Goal: Information Seeking & Learning: Learn about a topic

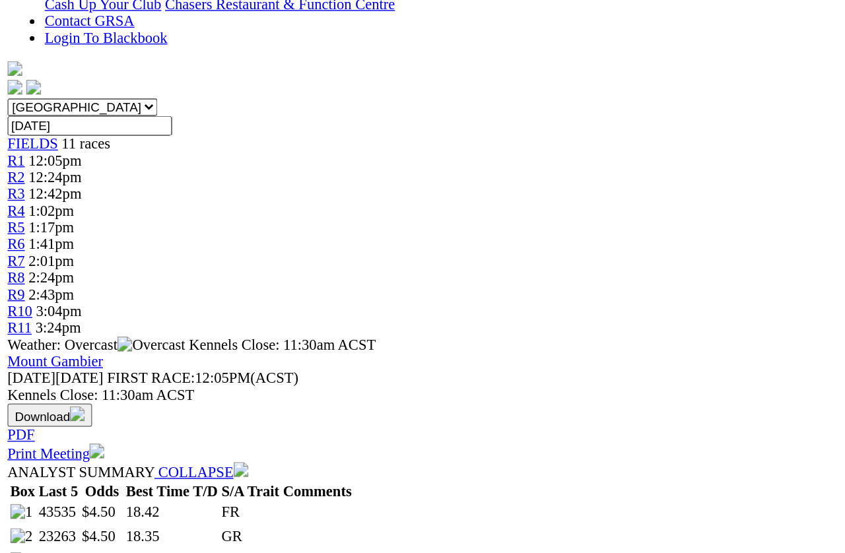
scroll to position [236, 0]
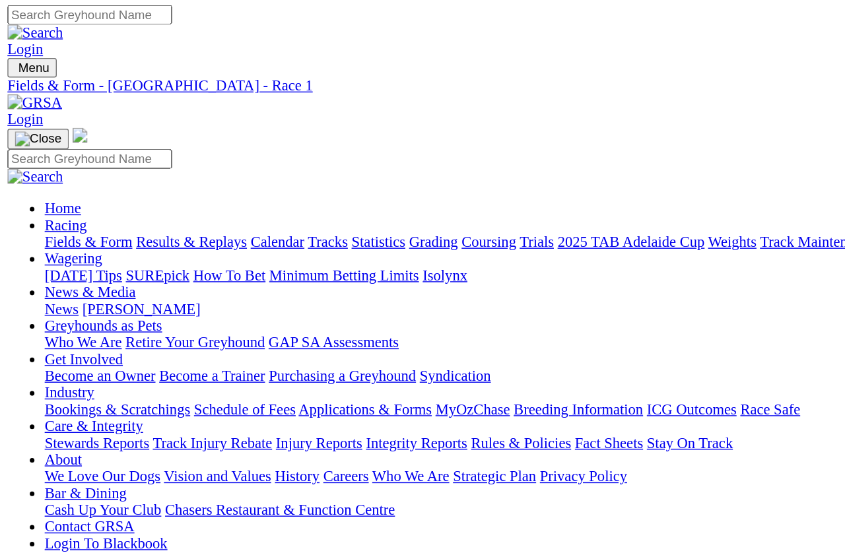
scroll to position [0, 0]
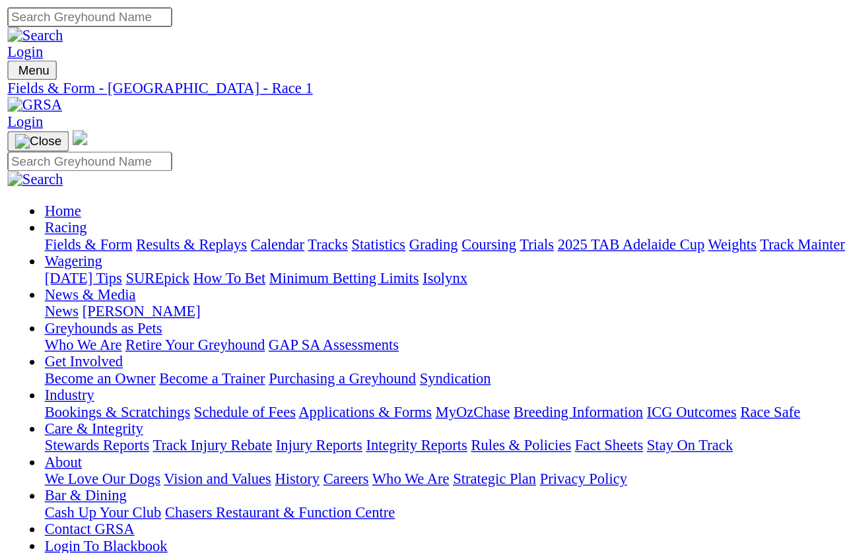
click at [18, 480] on span "R2" at bounding box center [11, 485] width 13 height 11
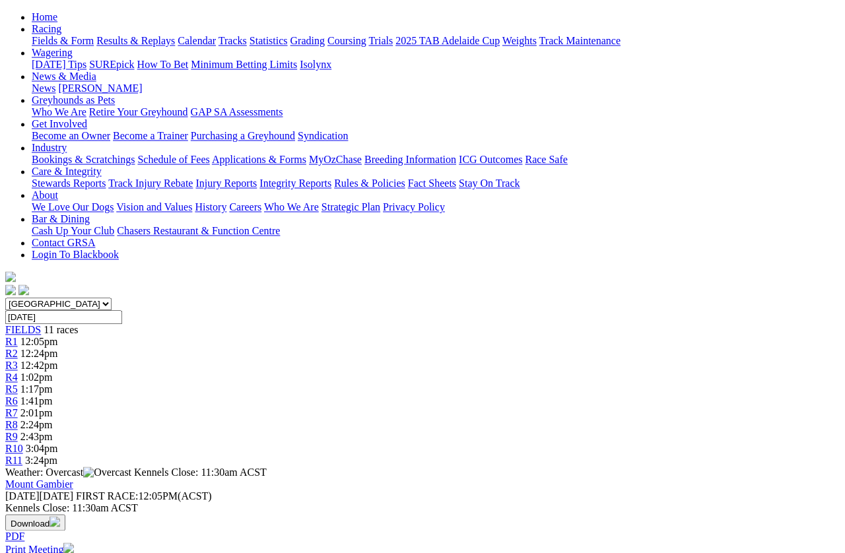
scroll to position [135, 0]
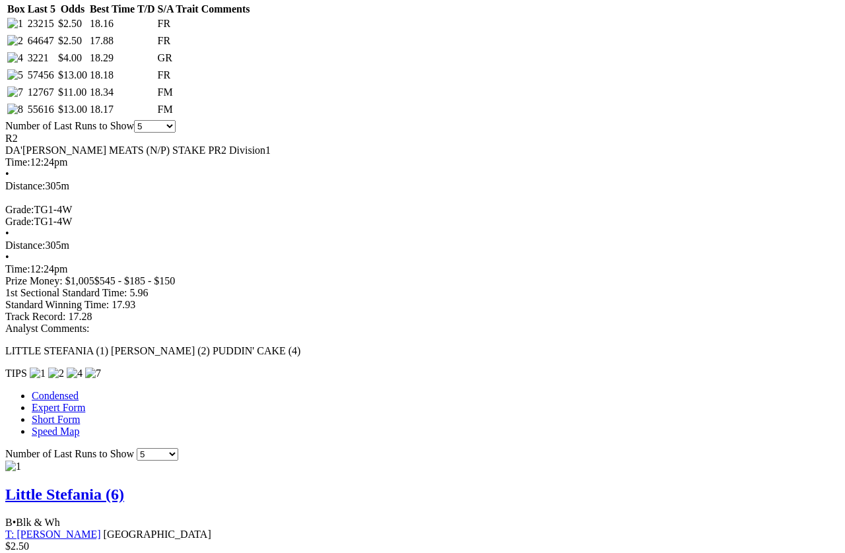
scroll to position [700, 0]
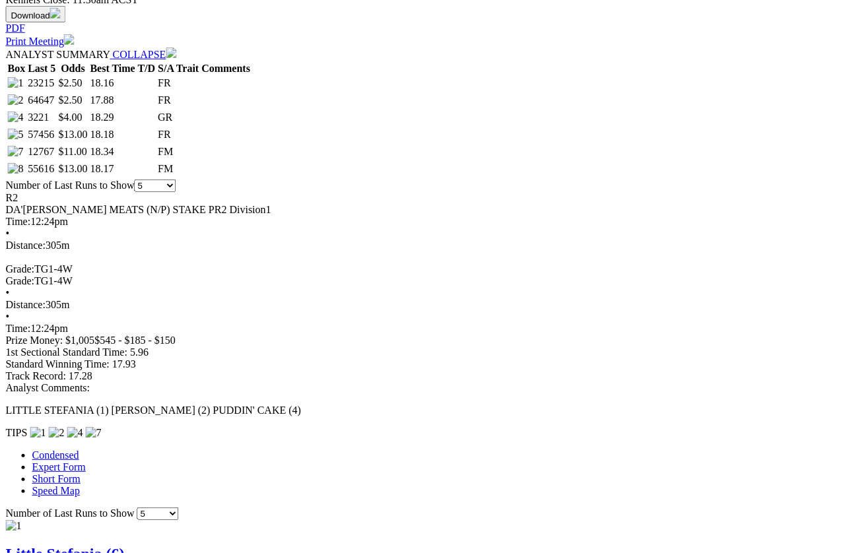
scroll to position [642, 6]
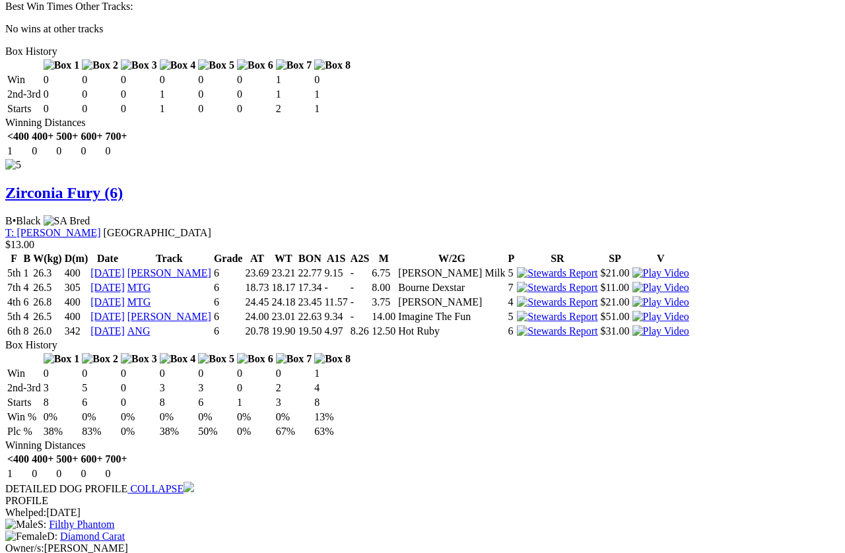
scroll to position [2986, 0]
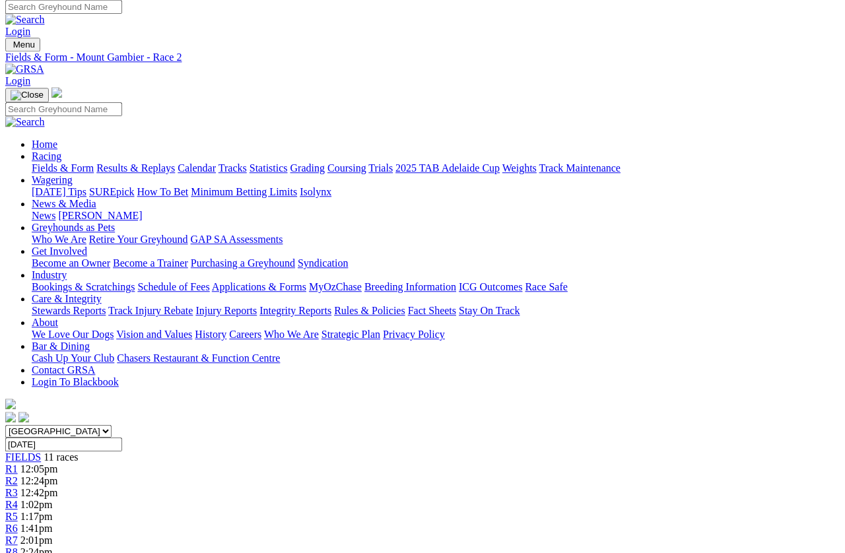
scroll to position [0, 12]
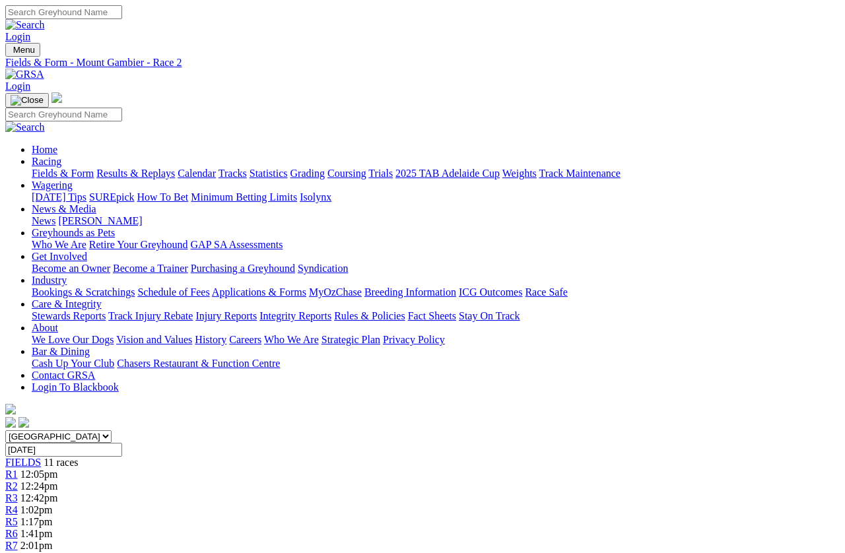
click at [18, 492] on span "R3" at bounding box center [11, 497] width 13 height 11
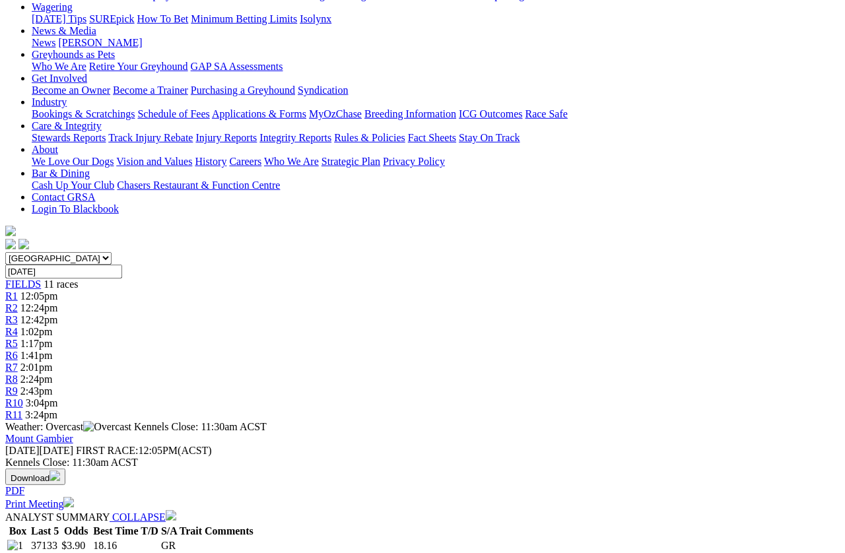
scroll to position [187, 0]
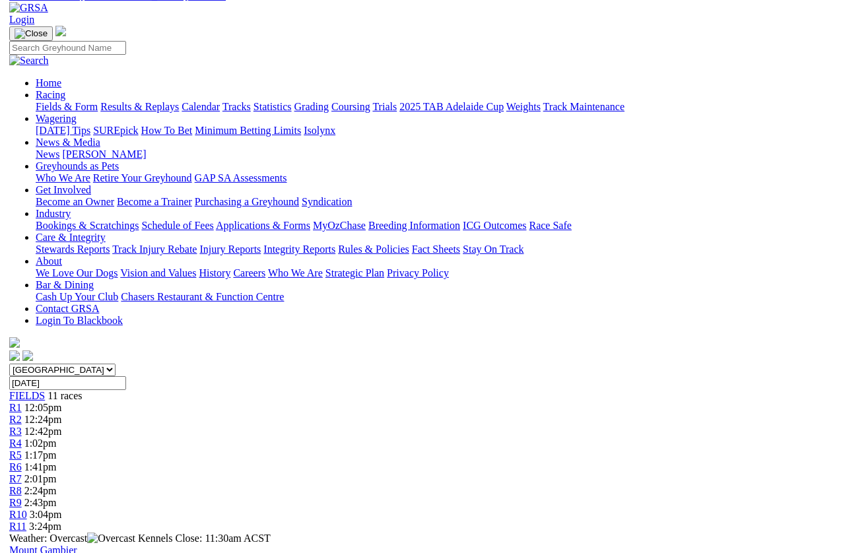
scroll to position [0, 0]
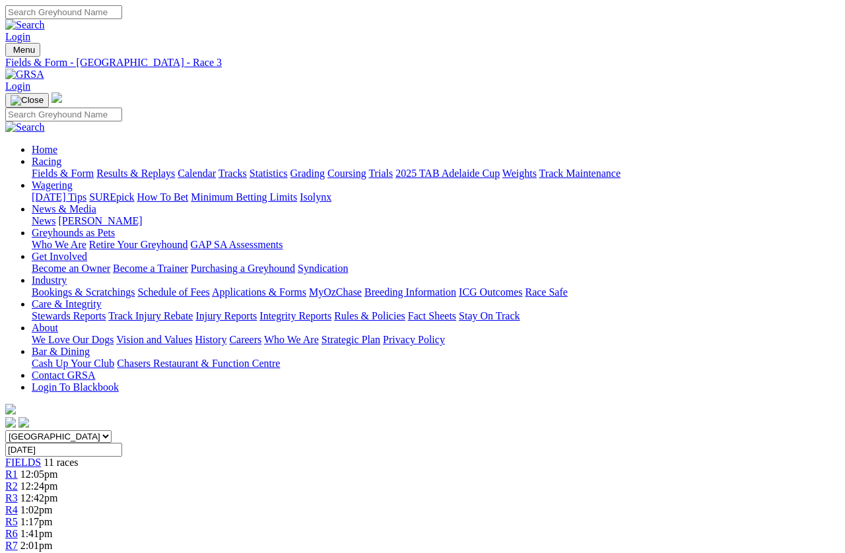
click at [18, 492] on span "R4" at bounding box center [11, 509] width 13 height 11
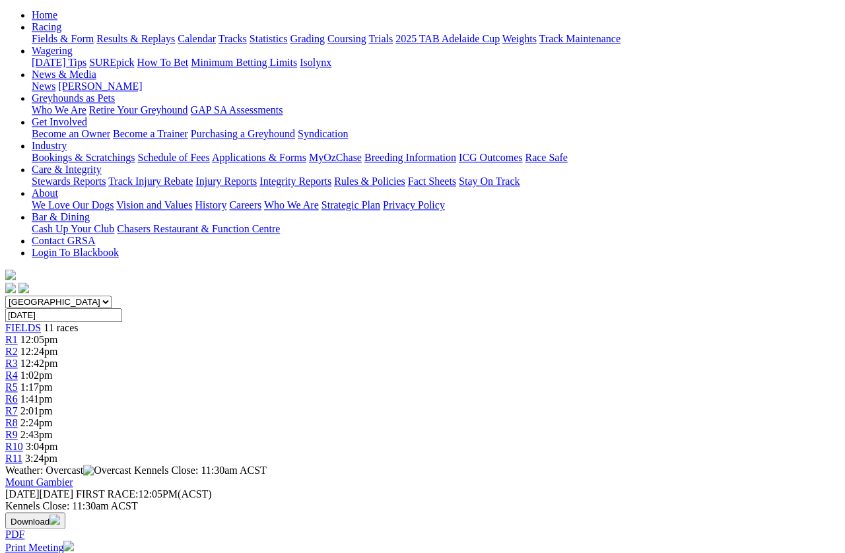
scroll to position [129, 0]
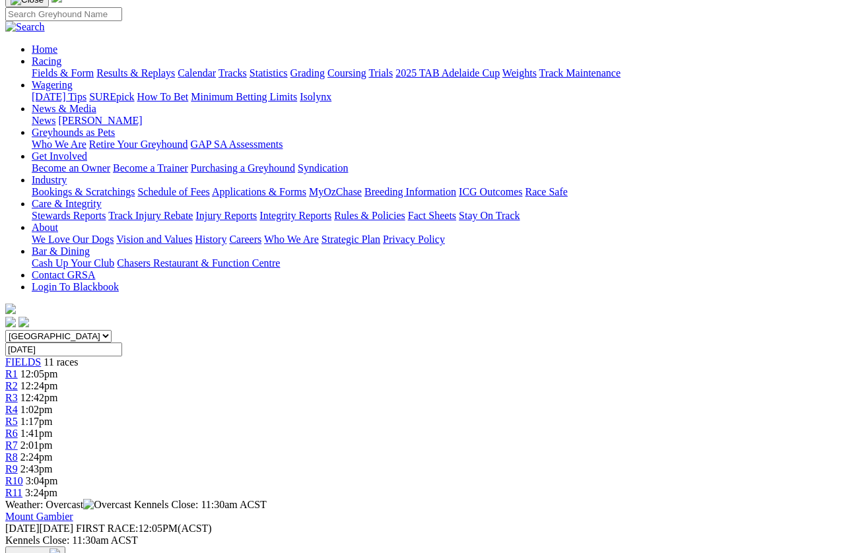
scroll to position [0, 0]
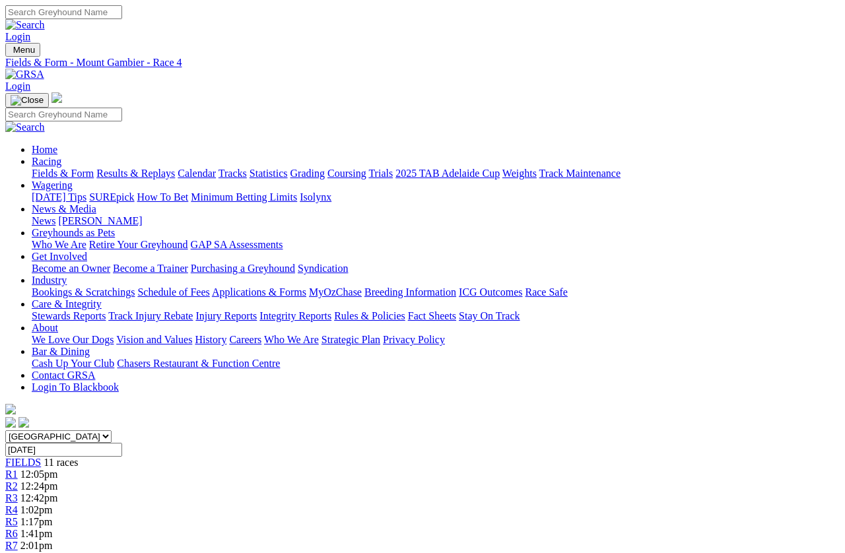
click at [18, 516] on link "R5" at bounding box center [11, 521] width 13 height 11
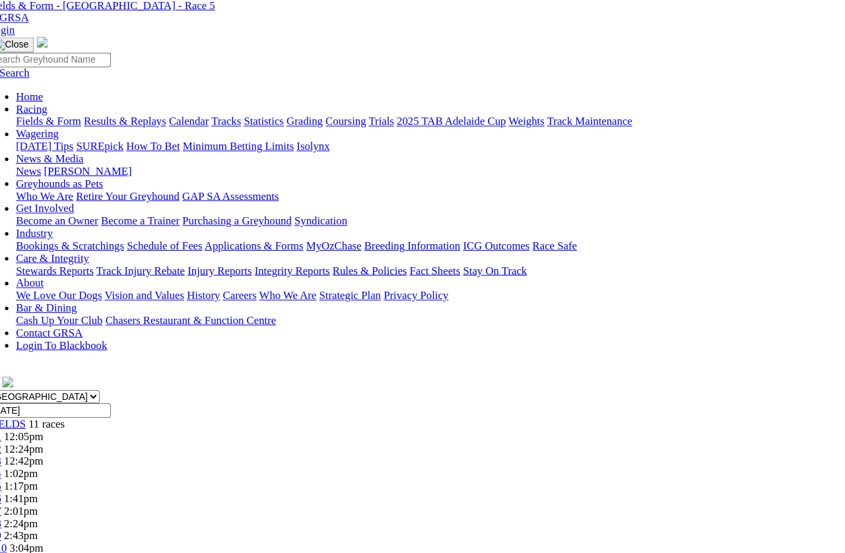
scroll to position [56, 0]
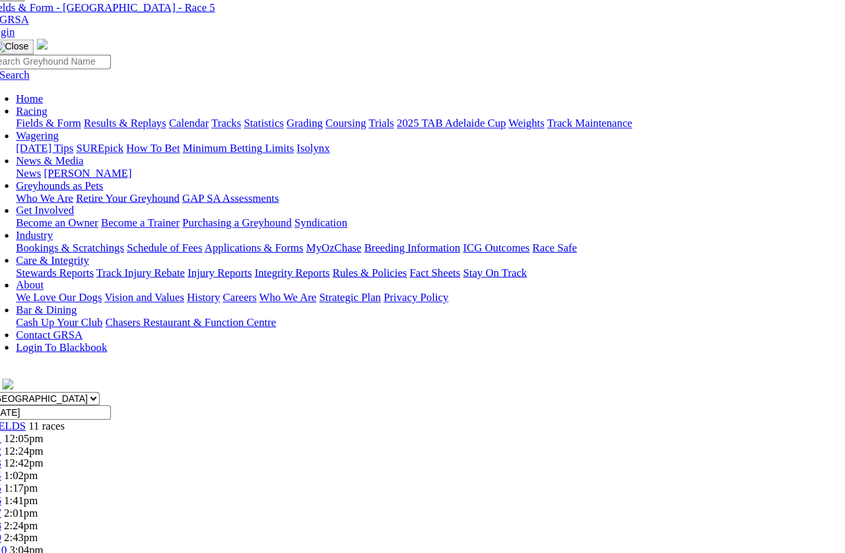
click at [18, 472] on span "R6" at bounding box center [11, 477] width 13 height 11
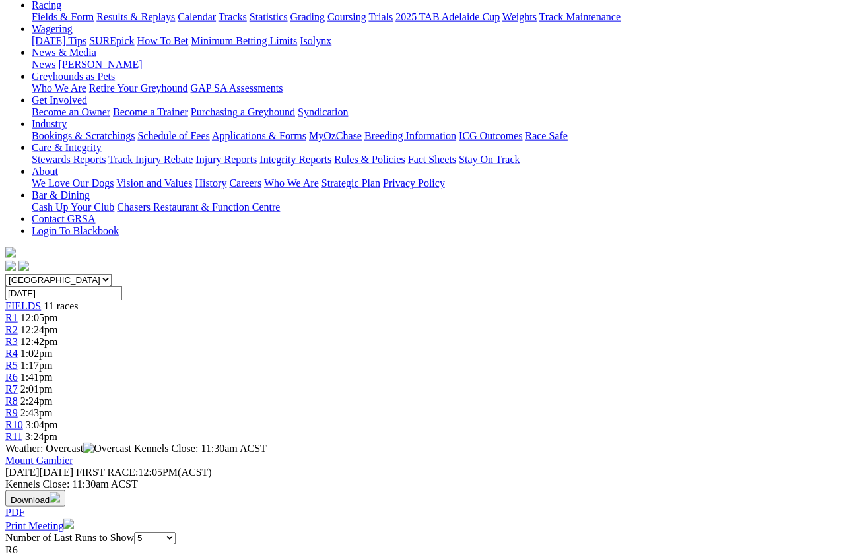
scroll to position [157, 0]
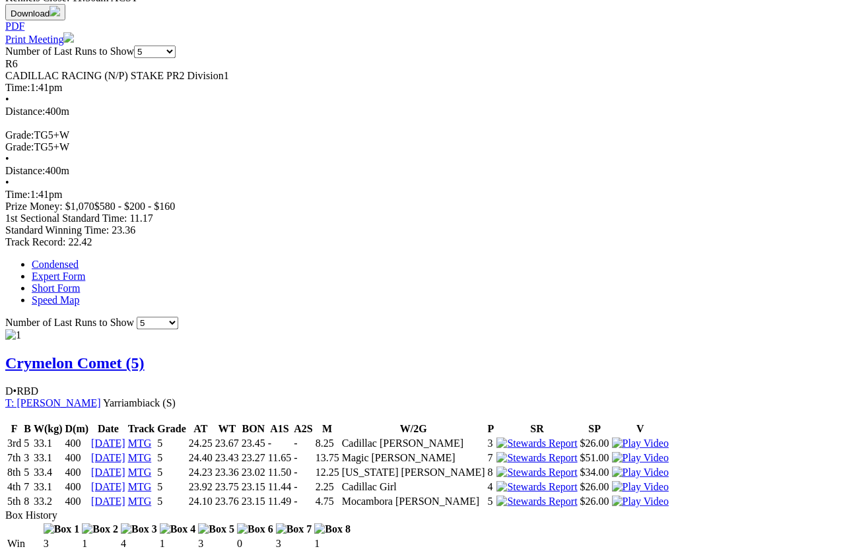
scroll to position [644, 0]
